Goal: Information Seeking & Learning: Learn about a topic

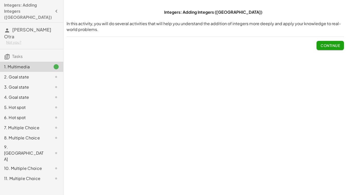
click at [335, 44] on span "Continue" at bounding box center [329, 45] width 19 height 5
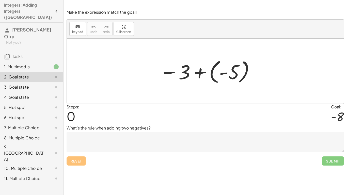
click at [162, 141] on textarea at bounding box center [204, 142] width 277 height 20
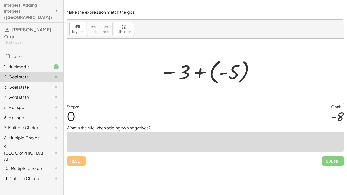
click at [208, 78] on div at bounding box center [207, 71] width 100 height 28
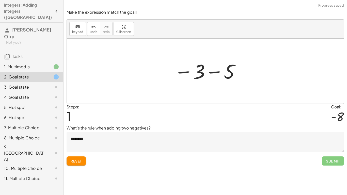
click at [247, 144] on textarea "********" at bounding box center [204, 142] width 277 height 20
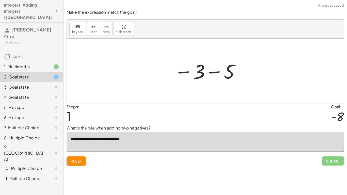
click at [219, 64] on div at bounding box center [207, 71] width 71 height 25
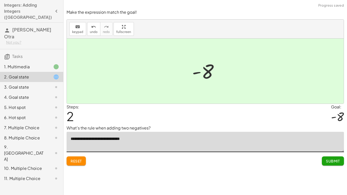
type textarea "**********"
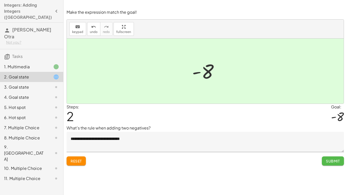
click at [327, 158] on button "Submit" at bounding box center [332, 160] width 22 height 9
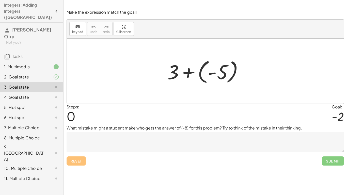
click at [217, 79] on div at bounding box center [206, 71] width 85 height 28
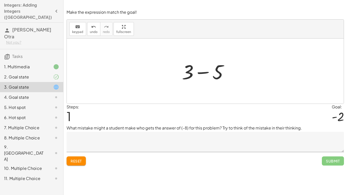
click at [0, 0] on div "Make the expression match the goal! keyboard keypad undo undo redo redo fullscr…" at bounding box center [0, 0] width 0 height 0
click at [76, 161] on span "Reset" at bounding box center [76, 161] width 11 height 5
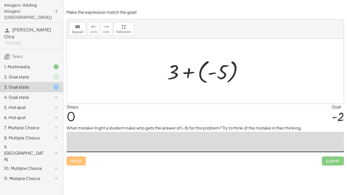
click at [99, 139] on textarea at bounding box center [204, 142] width 277 height 20
click at [256, 85] on div at bounding box center [205, 71] width 277 height 65
click at [200, 68] on div at bounding box center [206, 71] width 85 height 28
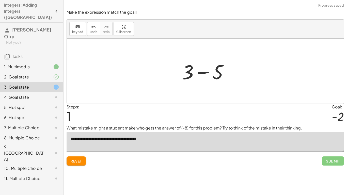
click at [203, 71] on div at bounding box center [206, 71] width 55 height 26
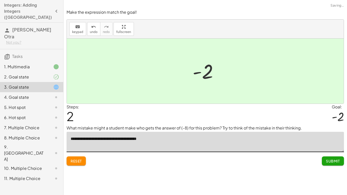
type textarea "**********"
click at [330, 160] on span "Submit" at bounding box center [333, 161] width 14 height 5
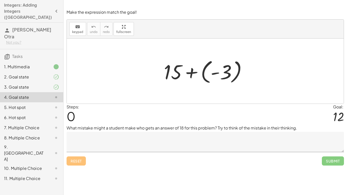
click at [197, 69] on div at bounding box center [207, 71] width 92 height 28
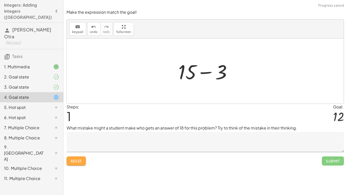
click at [71, 163] on span "Reset" at bounding box center [76, 161] width 11 height 5
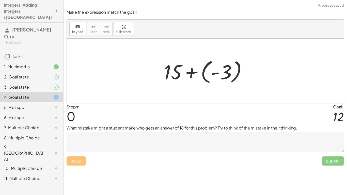
click at [91, 145] on textarea at bounding box center [204, 142] width 277 height 20
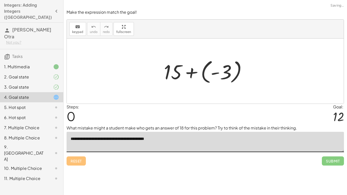
click at [190, 96] on div at bounding box center [205, 71] width 277 height 65
click at [204, 76] on div at bounding box center [207, 71] width 92 height 28
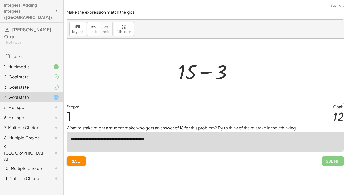
click at [204, 76] on div at bounding box center [207, 71] width 62 height 26
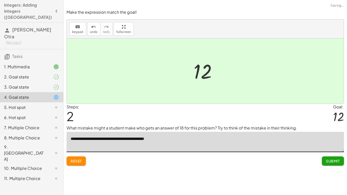
type textarea "**********"
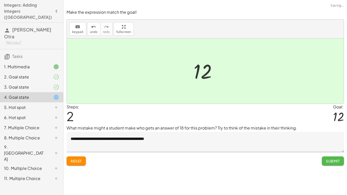
click at [330, 159] on span "Submit" at bounding box center [333, 161] width 14 height 5
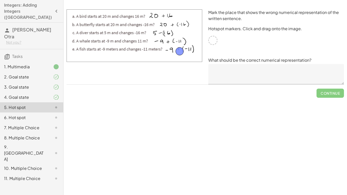
drag, startPoint x: 211, startPoint y: 39, endPoint x: 178, endPoint y: 50, distance: 34.9
drag, startPoint x: 178, startPoint y: 50, endPoint x: 215, endPoint y: 37, distance: 39.3
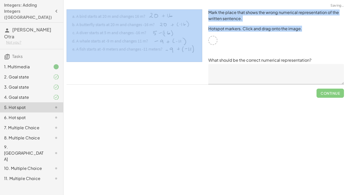
drag, startPoint x: 212, startPoint y: 39, endPoint x: 160, endPoint y: 52, distance: 53.3
click at [160, 52] on div "Mark the place that shows the wrong numerical representation of the written sen…" at bounding box center [204, 46] width 283 height 81
click at [192, 57] on img at bounding box center [133, 35] width 135 height 53
drag, startPoint x: 192, startPoint y: 56, endPoint x: 145, endPoint y: 98, distance: 62.0
click at [0, 0] on div "Mark the place that shows the wrong numerical representation of the written sen…" at bounding box center [0, 0] width 0 height 0
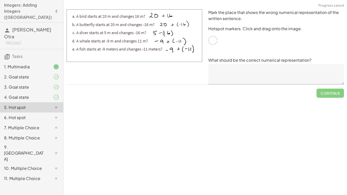
click at [134, 95] on div "Continue" at bounding box center [204, 90] width 277 height 13
click at [122, 18] on img at bounding box center [133, 35] width 135 height 53
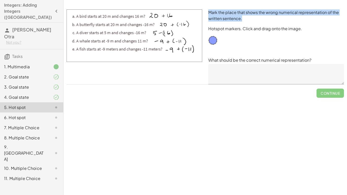
drag, startPoint x: 242, startPoint y: 20, endPoint x: 208, endPoint y: 8, distance: 36.1
click at [208, 8] on div "Mark the place that shows the wrong numerical representation of the written sen…" at bounding box center [276, 46] width 142 height 81
click at [207, 10] on div "Mark the place that shows the wrong numerical representation of the written sen…" at bounding box center [276, 46] width 142 height 81
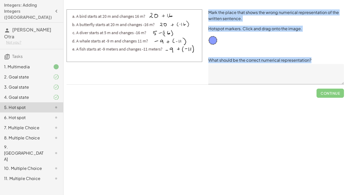
drag, startPoint x: 208, startPoint y: 10, endPoint x: 305, endPoint y: 65, distance: 112.0
click at [305, 65] on div "Mark the place that shows the wrong numerical representation of the written sen…" at bounding box center [276, 46] width 142 height 81
click at [304, 52] on div "Mark the place that shows the wrong numerical representation of the written sen…" at bounding box center [276, 46] width 142 height 81
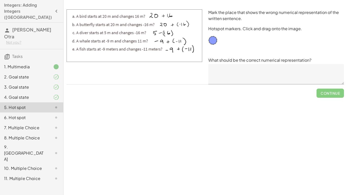
click at [264, 70] on textarea at bounding box center [275, 74] width 135 height 20
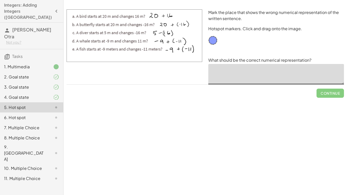
click at [257, 77] on textarea at bounding box center [275, 74] width 135 height 20
click at [248, 94] on div "Continue" at bounding box center [204, 90] width 277 height 13
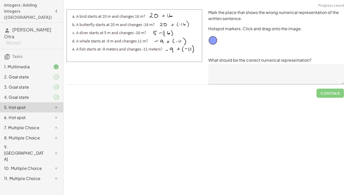
click at [54, 114] on icon at bounding box center [56, 117] width 6 height 6
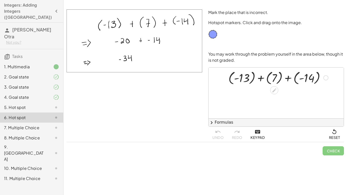
click at [250, 87] on div "+ ( - 13 ) + ( 7 ) + ( - 14 )" at bounding box center [275, 77] width 111 height 20
click at [273, 88] on icon at bounding box center [273, 90] width 5 height 5
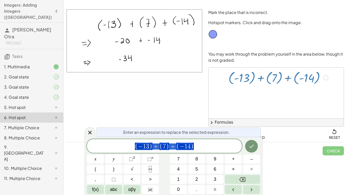
click at [242, 97] on div at bounding box center [275, 92] width 135 height 51
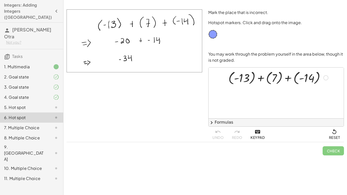
click at [325, 78] on div at bounding box center [325, 77] width 5 height 5
click at [275, 91] on icon at bounding box center [273, 90] width 5 height 5
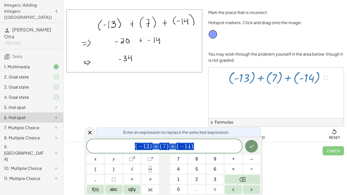
click at [210, 150] on span "( − 1 3 ) + ( 7 ) + ( − 1 4 )" at bounding box center [164, 146] width 155 height 8
click at [210, 150] on span "( − 1 3 ) + ( 7 ) + ( − 1 4 ) ​" at bounding box center [164, 146] width 155 height 8
drag, startPoint x: 211, startPoint y: 32, endPoint x: 122, endPoint y: 39, distance: 89.1
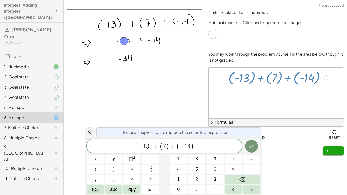
click at [171, 81] on div at bounding box center [134, 75] width 142 height 139
click at [194, 148] on span "( − 1 3 ) + ( 7 ) + ( − 1 4 )" at bounding box center [164, 146] width 155 height 8
click at [194, 148] on span "( − 1 3 ) + ( 7 ) + ( − 1 4 ) ​" at bounding box center [164, 146] width 155 height 8
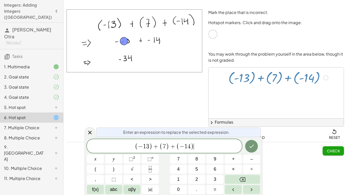
click at [194, 148] on span "( − 1 3 ) + ( 7 ) + ( − 1 4 ) ​" at bounding box center [164, 146] width 155 height 8
drag, startPoint x: 194, startPoint y: 148, endPoint x: 138, endPoint y: 143, distance: 56.0
click at [138, 143] on span "( − 1 3 ) + ( 7 ) + ( − 1 4 )" at bounding box center [164, 146] width 155 height 8
drag, startPoint x: 89, startPoint y: 96, endPoint x: 153, endPoint y: 87, distance: 64.8
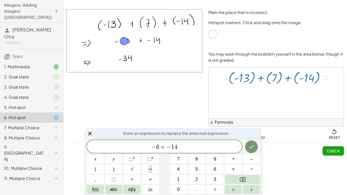
click at [153, 87] on div at bounding box center [134, 75] width 142 height 139
click at [253, 149] on icon "Done" at bounding box center [251, 147] width 6 height 6
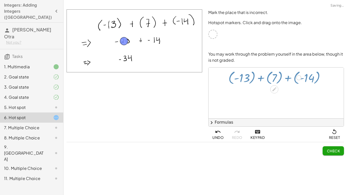
scroll to position [0, 0]
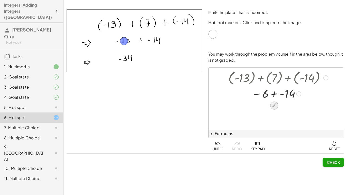
click at [276, 106] on icon at bounding box center [273, 105] width 5 height 5
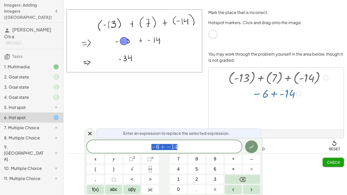
scroll to position [3, 0]
click at [209, 144] on span "− 6 + − 1 4 ​" at bounding box center [164, 146] width 155 height 7
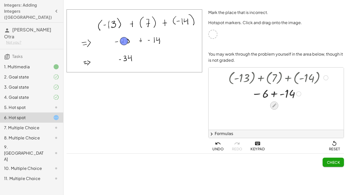
click at [272, 109] on div at bounding box center [274, 105] width 8 height 8
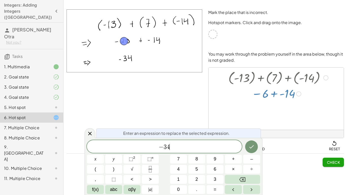
scroll to position [4, 0]
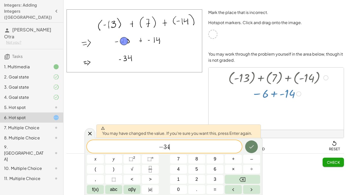
click at [257, 145] on button "Done" at bounding box center [251, 146] width 13 height 13
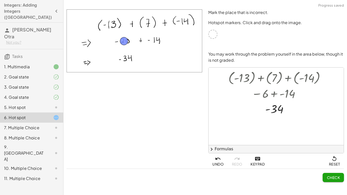
click at [282, 157] on div at bounding box center [296, 160] width 56 height 15
click at [331, 175] on span "Check" at bounding box center [332, 177] width 13 height 5
click at [329, 179] on span "Continue" at bounding box center [329, 177] width 19 height 5
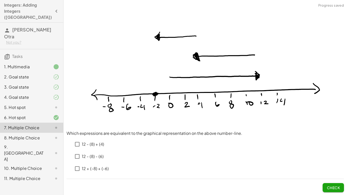
click at [119, 130] on p at bounding box center [204, 66] width 277 height 127
click at [133, 136] on div "12 - (8) + (4) 12 - (8) - (6) 12 + (-8) + (-6)" at bounding box center [204, 155] width 277 height 39
click at [84, 156] on p "12 - (8) - (6)" at bounding box center [93, 157] width 22 height 6
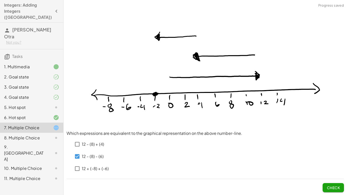
click at [330, 189] on span "Check" at bounding box center [332, 187] width 13 height 5
click at [342, 187] on button "Check" at bounding box center [332, 187] width 21 height 9
click at [338, 189] on span "Check" at bounding box center [332, 187] width 13 height 5
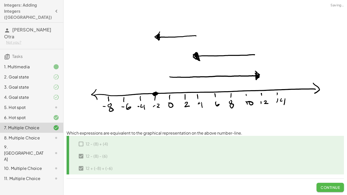
click at [337, 188] on span "Continue" at bounding box center [329, 187] width 19 height 5
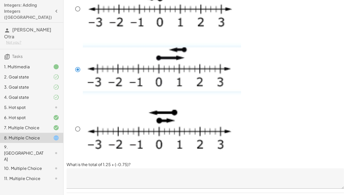
scroll to position [111, 0]
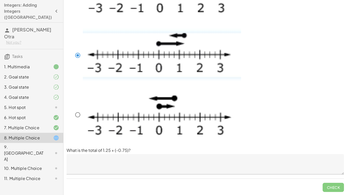
click at [156, 158] on textarea at bounding box center [204, 164] width 277 height 20
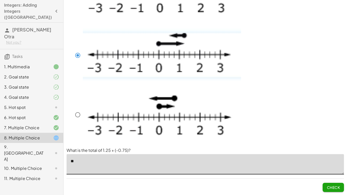
type textarea "**"
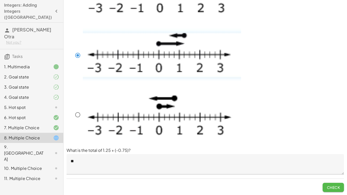
click at [343, 190] on button "Check" at bounding box center [332, 187] width 21 height 9
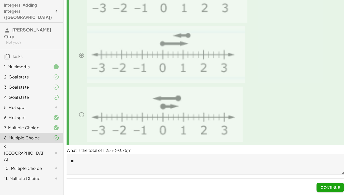
click at [335, 188] on span "Continue" at bounding box center [329, 187] width 19 height 5
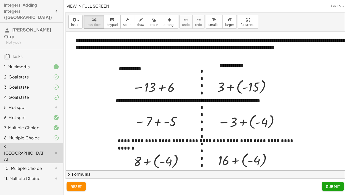
scroll to position [0, 0]
click at [26, 165] on div "10. Multiple Choice" at bounding box center [24, 168] width 41 height 6
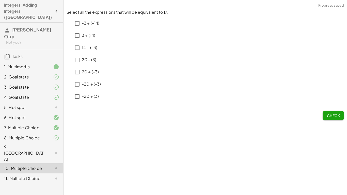
click at [138, 13] on p "Select all the expressions that will be equivalent to 17." at bounding box center [204, 12] width 277 height 6
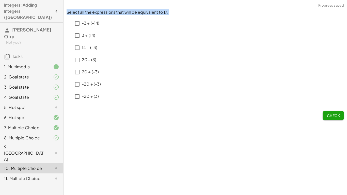
click at [138, 13] on p "Select all the expressions that will be equivalent to 17." at bounding box center [204, 12] width 277 height 6
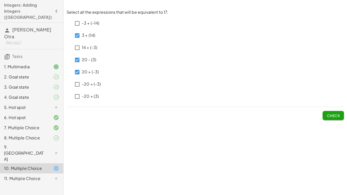
click at [336, 108] on span "Check" at bounding box center [332, 113] width 21 height 13
click at [328, 118] on button "Check" at bounding box center [332, 115] width 21 height 9
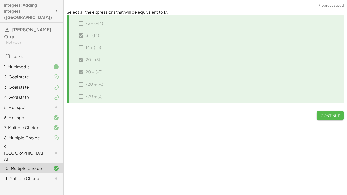
click at [328, 118] on button "Continue" at bounding box center [329, 115] width 27 height 9
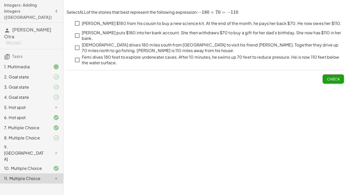
click at [230, 24] on p "[PERSON_NAME] $180 from his cousin to buy a new science kit. At the end of the …" at bounding box center [211, 24] width 259 height 6
click at [338, 79] on span "Check" at bounding box center [332, 79] width 13 height 5
click at [331, 78] on span "Check" at bounding box center [332, 79] width 13 height 5
click at [339, 81] on span "Check" at bounding box center [332, 79] width 13 height 5
click at [337, 73] on span "Check" at bounding box center [332, 76] width 21 height 13
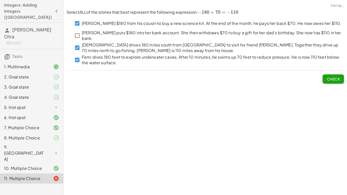
click at [336, 75] on button "Check" at bounding box center [332, 78] width 21 height 9
click at [326, 79] on span "Check" at bounding box center [332, 79] width 13 height 5
click at [332, 82] on button "Check" at bounding box center [332, 78] width 21 height 9
click at [330, 78] on span "Check" at bounding box center [332, 79] width 13 height 5
click at [83, 23] on p "[PERSON_NAME] $180 from his cousin to buy a new science kit. At the end of the …" at bounding box center [211, 24] width 259 height 6
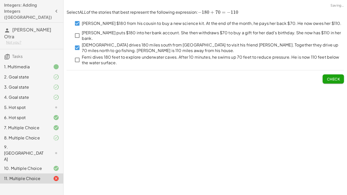
click at [77, 54] on div "Femi dives 180 feet to explore underwater caves. After 10 minutes, he swims up …" at bounding box center [208, 60] width 271 height 12
click at [324, 80] on button "Check" at bounding box center [332, 78] width 21 height 9
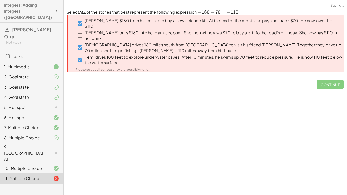
click at [103, 63] on p "Femi dives 180 feet to explore underwater caves. After 10 minutes, he swims up …" at bounding box center [213, 59] width 259 height 11
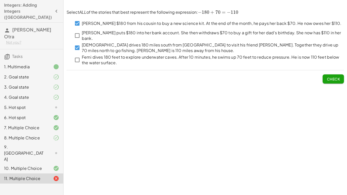
click at [173, 54] on p "Femi dives 180 feet to explore underwater caves. After 10 minutes, he swims up …" at bounding box center [213, 59] width 262 height 11
click at [335, 78] on span "Check" at bounding box center [332, 79] width 13 height 5
click at [77, 97] on div "Integers: Adding Integers ([GEOGRAPHIC_DATA]) In this activity, you will do sev…" at bounding box center [204, 97] width 283 height 195
click at [330, 78] on span "Check" at bounding box center [332, 79] width 13 height 5
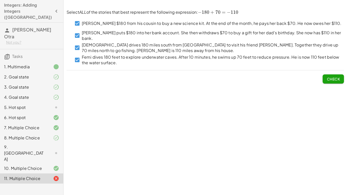
click at [333, 80] on span "Check" at bounding box center [332, 79] width 13 height 5
click at [87, 111] on div "Integers: Adding Integers ([GEOGRAPHIC_DATA]) In this activity, you will do sev…" at bounding box center [204, 97] width 283 height 195
click at [331, 79] on span "Check" at bounding box center [332, 79] width 13 height 5
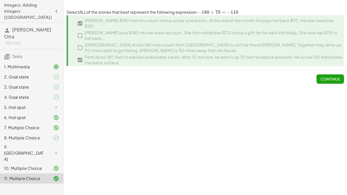
click at [57, 104] on icon at bounding box center [56, 107] width 6 height 6
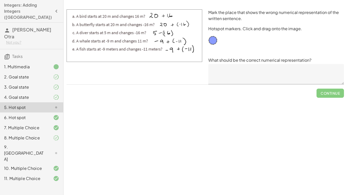
click at [170, 40] on img at bounding box center [133, 35] width 135 height 53
click at [167, 25] on img at bounding box center [133, 35] width 135 height 53
click at [176, 131] on div "Integers: Adding Integers ([GEOGRAPHIC_DATA]) In this activity, you will do sev…" at bounding box center [204, 97] width 283 height 195
click at [139, 126] on div "Integers: Adding Integers ([GEOGRAPHIC_DATA]) In this activity, you will do sev…" at bounding box center [204, 97] width 283 height 195
drag, startPoint x: 213, startPoint y: 40, endPoint x: 171, endPoint y: 16, distance: 48.3
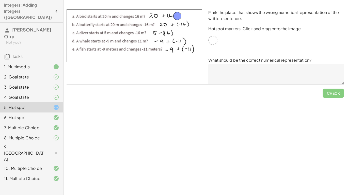
drag, startPoint x: 172, startPoint y: 15, endPoint x: 178, endPoint y: 15, distance: 6.4
drag, startPoint x: 176, startPoint y: 15, endPoint x: 189, endPoint y: 40, distance: 27.5
click at [144, 49] on img at bounding box center [133, 35] width 135 height 53
click at [233, 67] on textarea at bounding box center [275, 74] width 135 height 20
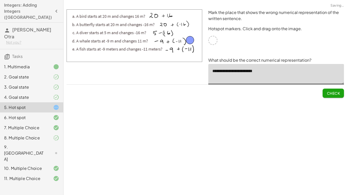
type textarea "**********"
click at [337, 90] on button "Check" at bounding box center [332, 93] width 21 height 9
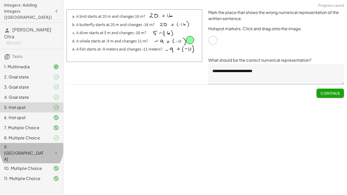
click at [36, 144] on div "9. [GEOGRAPHIC_DATA]" at bounding box center [24, 153] width 41 height 18
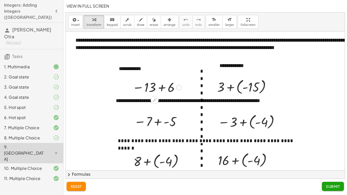
click at [181, 88] on div at bounding box center [179, 88] width 6 height 6
drag, startPoint x: 179, startPoint y: 90, endPoint x: 219, endPoint y: 122, distance: 51.6
click at [219, 122] on div "**********" at bounding box center [240, 132] width 349 height 203
drag, startPoint x: 279, startPoint y: 121, endPoint x: 184, endPoint y: 87, distance: 100.0
click at [184, 87] on div "**********" at bounding box center [240, 132] width 349 height 203
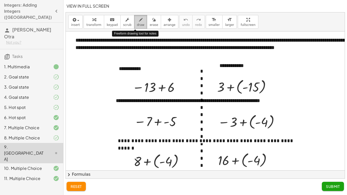
click at [139, 23] on icon "button" at bounding box center [141, 20] width 4 height 6
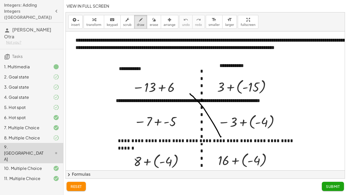
drag, startPoint x: 190, startPoint y: 94, endPoint x: 221, endPoint y: 135, distance: 52.4
click at [221, 135] on div at bounding box center [240, 132] width 349 height 203
drag, startPoint x: 180, startPoint y: 121, endPoint x: 216, endPoint y: 89, distance: 48.5
click at [216, 89] on div at bounding box center [240, 132] width 349 height 203
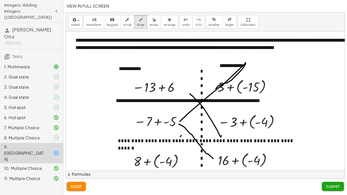
drag, startPoint x: 179, startPoint y: 124, endPoint x: 213, endPoint y: 159, distance: 48.6
click at [213, 159] on div at bounding box center [240, 132] width 349 height 203
click at [152, 22] on icon "button" at bounding box center [154, 20] width 4 height 6
click at [79, 189] on button "reset" at bounding box center [75, 186] width 19 height 9
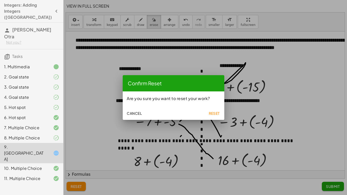
click at [215, 112] on span "Reset" at bounding box center [213, 113] width 11 height 5
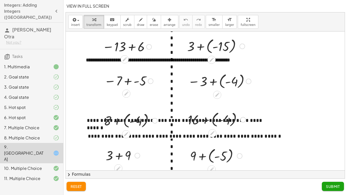
scroll to position [41, 30]
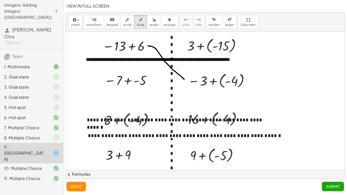
drag, startPoint x: 148, startPoint y: 46, endPoint x: 184, endPoint y: 79, distance: 49.2
click at [184, 79] on div at bounding box center [210, 91] width 349 height 203
drag, startPoint x: 149, startPoint y: 82, endPoint x: 185, endPoint y: 46, distance: 50.8
click at [185, 46] on div at bounding box center [210, 91] width 349 height 203
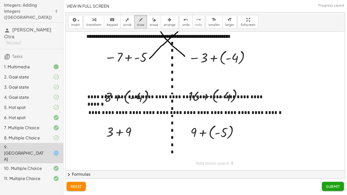
scroll to position [64, 30]
drag, startPoint x: 152, startPoint y: 94, endPoint x: 184, endPoint y: 126, distance: 45.8
click at [184, 126] on div at bounding box center [210, 68] width 349 height 203
drag, startPoint x: 134, startPoint y: 132, endPoint x: 186, endPoint y: 95, distance: 63.9
click at [186, 95] on div at bounding box center [210, 68] width 349 height 203
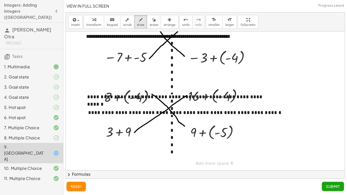
click at [332, 183] on button "Submit" at bounding box center [332, 186] width 22 height 9
